Goal: Information Seeking & Learning: Learn about a topic

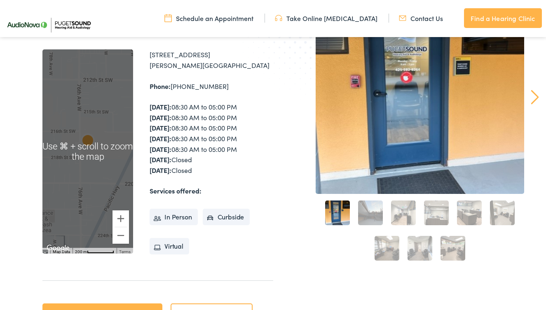
scroll to position [120, 0]
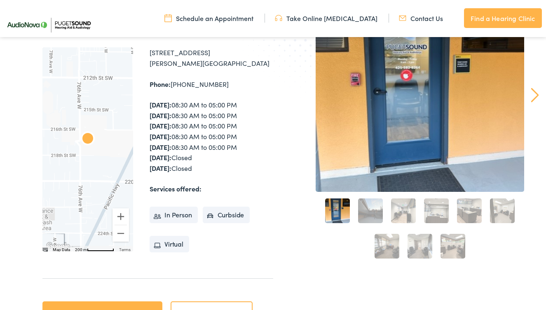
click at [370, 209] on link "2" at bounding box center [370, 211] width 25 height 25
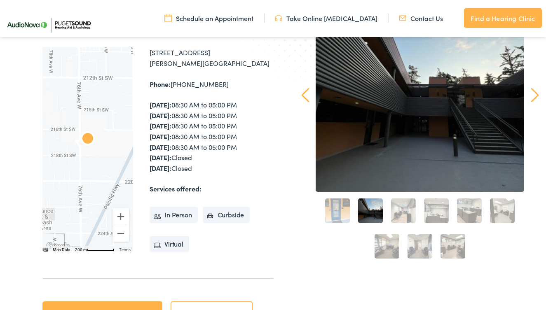
click at [400, 211] on link "3" at bounding box center [403, 211] width 25 height 25
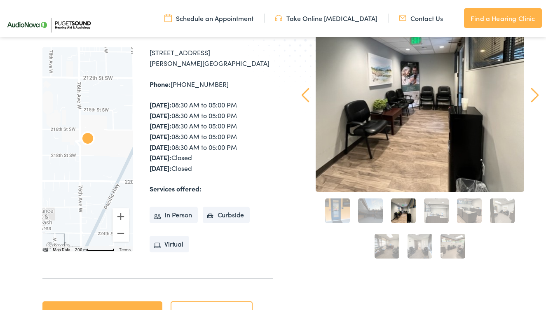
click at [430, 211] on link "4" at bounding box center [436, 211] width 25 height 25
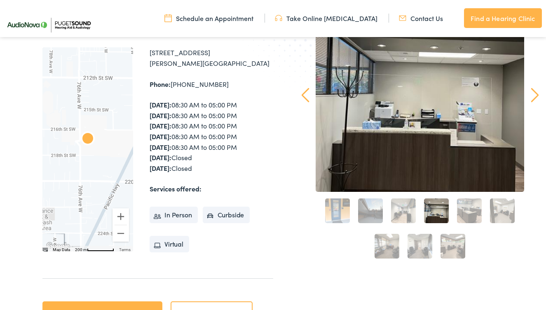
click at [466, 214] on link "5" at bounding box center [469, 211] width 25 height 25
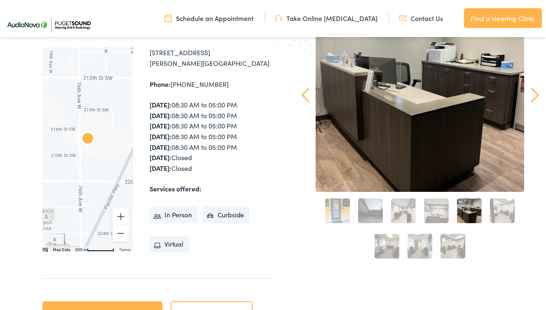
click at [499, 215] on link "6" at bounding box center [502, 211] width 25 height 25
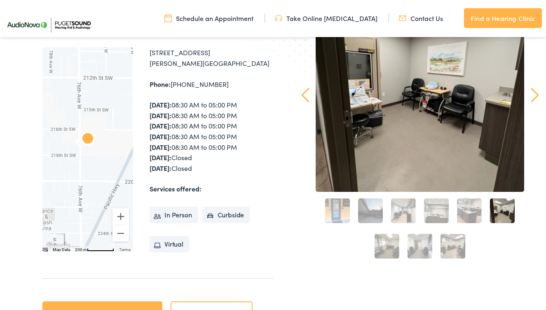
click at [389, 240] on link "7" at bounding box center [387, 246] width 25 height 25
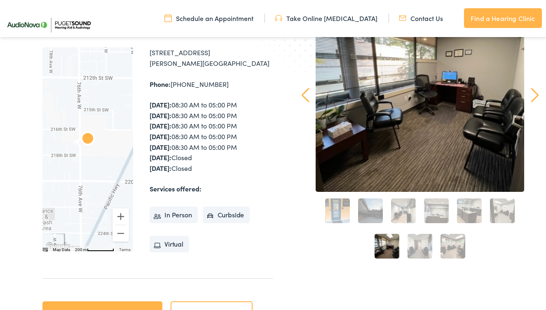
click at [413, 244] on link "8" at bounding box center [420, 246] width 25 height 25
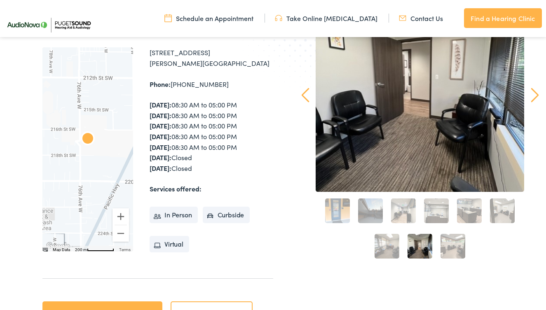
click at [451, 251] on link "9" at bounding box center [453, 246] width 25 height 25
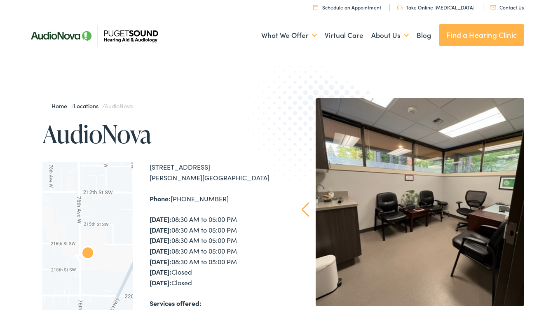
scroll to position [8, 0]
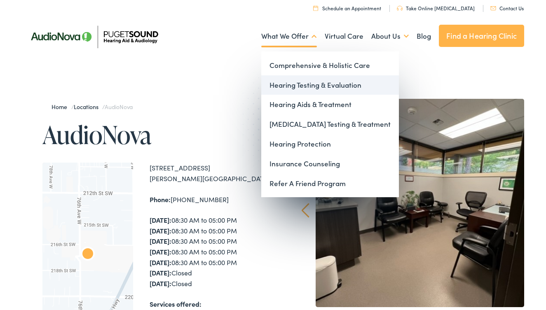
click at [313, 82] on link "Hearing Testing & Evaluation" at bounding box center [330, 85] width 138 height 20
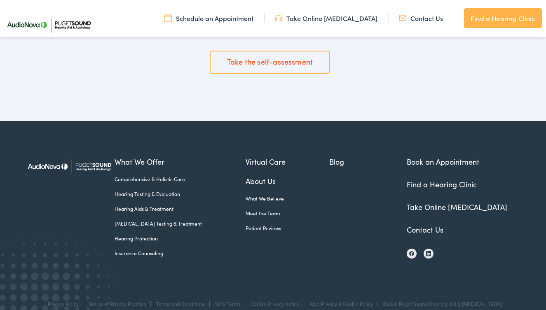
scroll to position [1368, 0]
